Goal: Check status: Check status

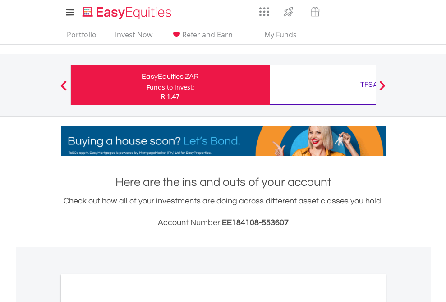
click at [146, 85] on div "Funds to invest:" at bounding box center [170, 87] width 48 height 9
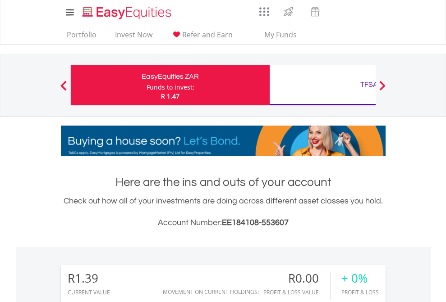
scroll to position [87, 142]
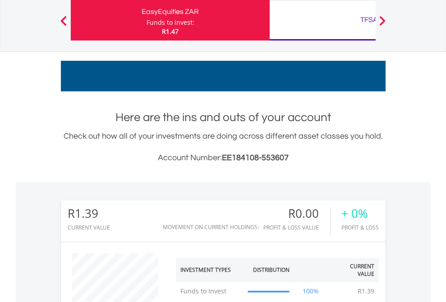
click at [322, 20] on div "TFSA" at bounding box center [369, 20] width 188 height 13
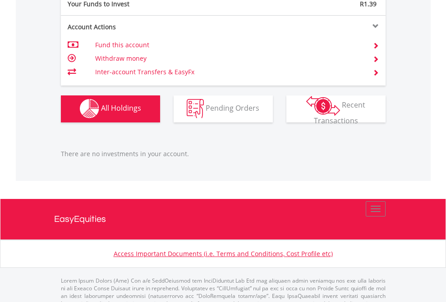
scroll to position [892, 0]
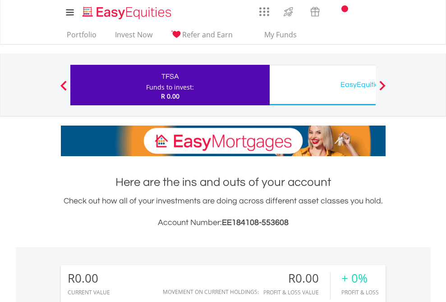
scroll to position [87, 142]
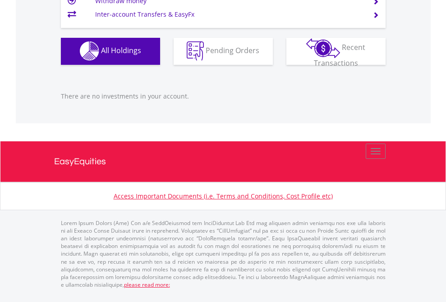
scroll to position [892, 0]
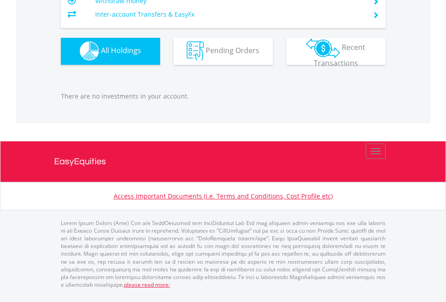
scroll to position [87, 142]
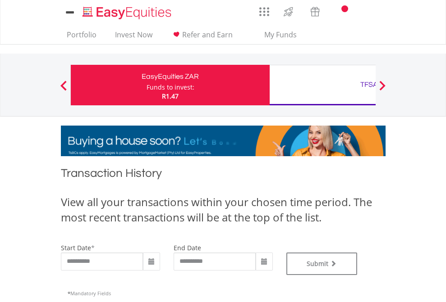
type input "**********"
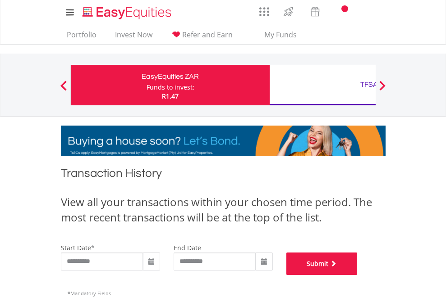
click at [357, 275] on button "Submit" at bounding box center [321, 264] width 71 height 23
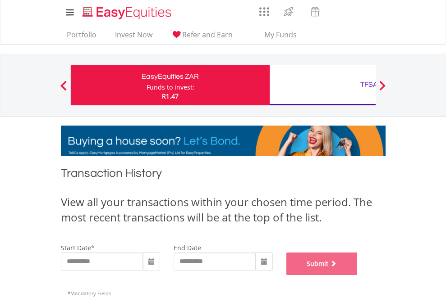
scroll to position [366, 0]
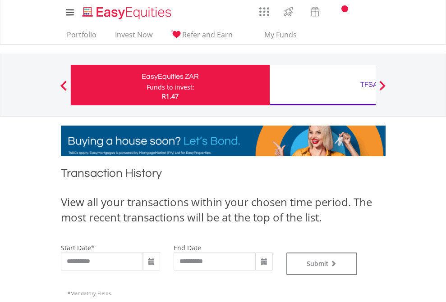
click at [322, 85] on div "TFSA" at bounding box center [369, 84] width 188 height 13
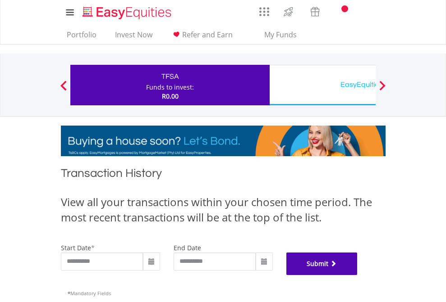
click at [357, 275] on button "Submit" at bounding box center [321, 264] width 71 height 23
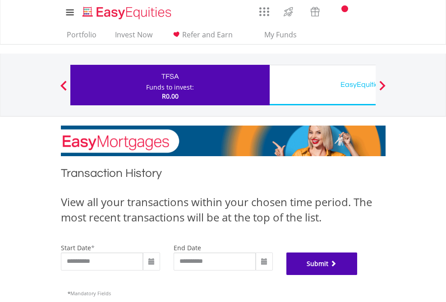
scroll to position [366, 0]
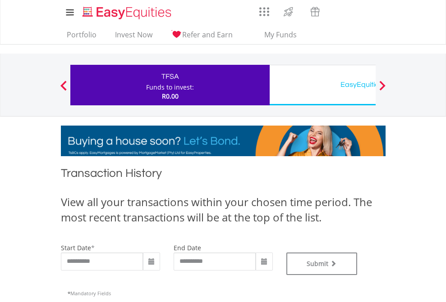
click at [322, 85] on div "EasyEquities USD" at bounding box center [369, 84] width 188 height 13
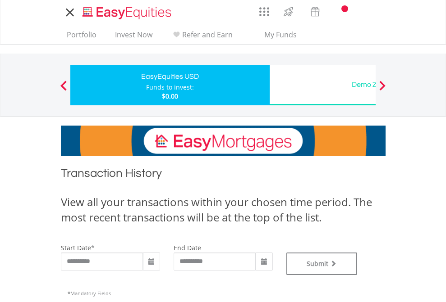
type input "**********"
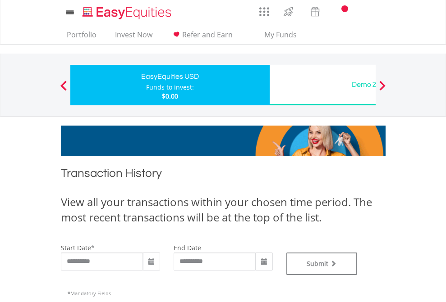
type input "**********"
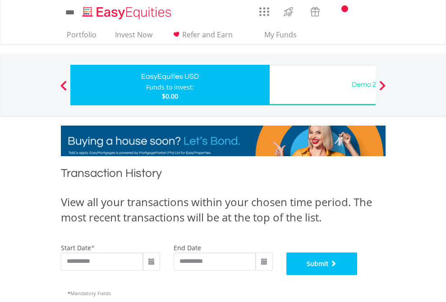
click at [357, 275] on button "Submit" at bounding box center [321, 264] width 71 height 23
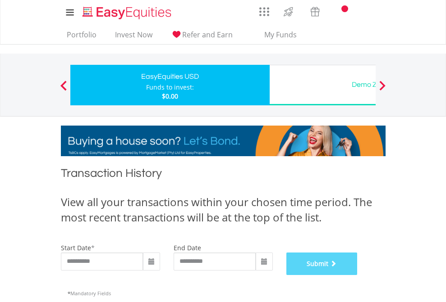
scroll to position [366, 0]
